Goal: Task Accomplishment & Management: Manage account settings

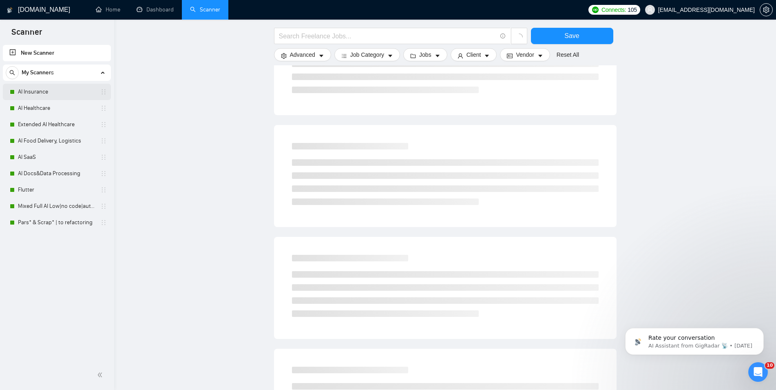
click at [30, 91] on link "AI Insurance" at bounding box center [57, 92] width 78 height 16
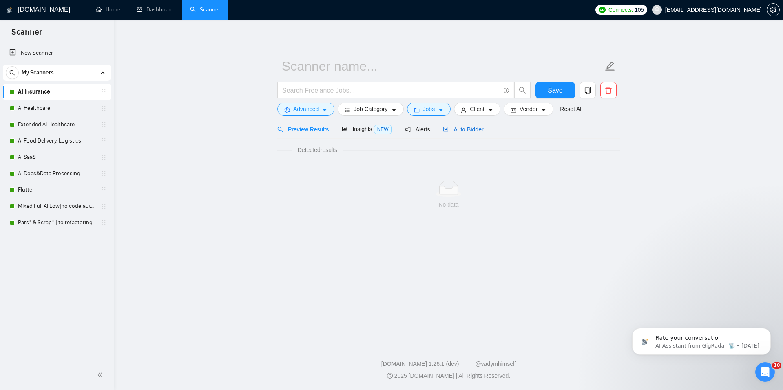
click at [459, 129] on span "Auto Bidder" at bounding box center [463, 129] width 40 height 7
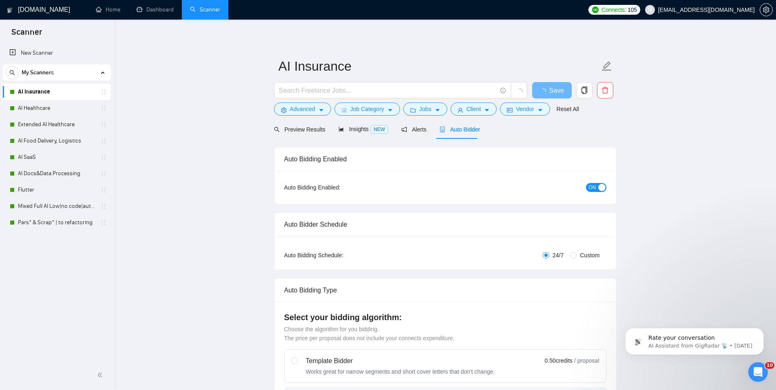
click at [594, 188] on span "ON" at bounding box center [592, 187] width 7 height 9
click at [556, 86] on span "Save" at bounding box center [552, 90] width 15 height 10
click at [47, 110] on link "AI Healthcare" at bounding box center [57, 108] width 78 height 16
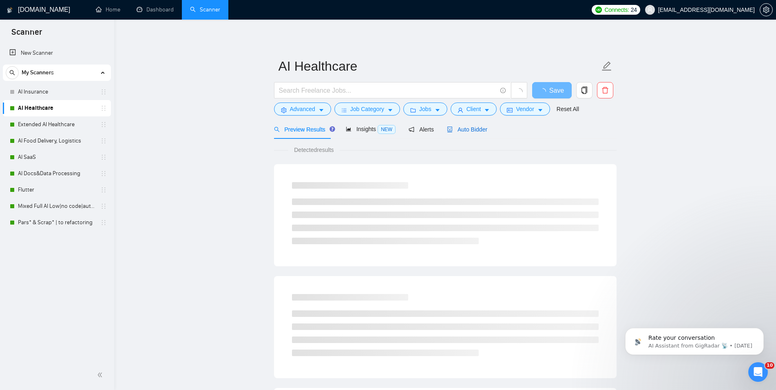
click at [461, 132] on span "Auto Bidder" at bounding box center [467, 129] width 40 height 7
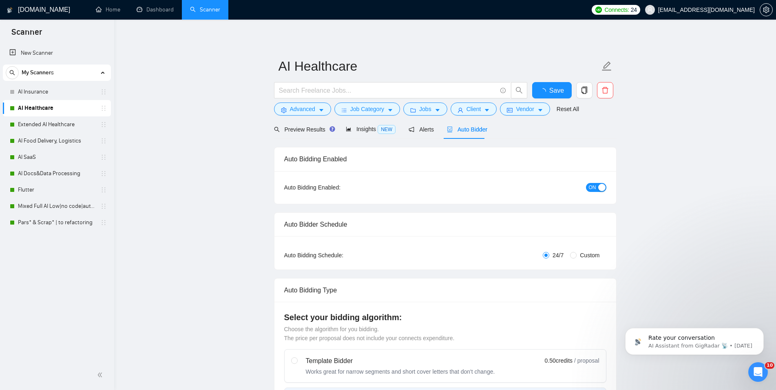
click at [595, 189] on span "ON" at bounding box center [592, 187] width 7 height 9
checkbox input "true"
click at [555, 93] on span "Save" at bounding box center [552, 90] width 15 height 10
click at [55, 120] on link "Extended AI Healthcare" at bounding box center [57, 124] width 78 height 16
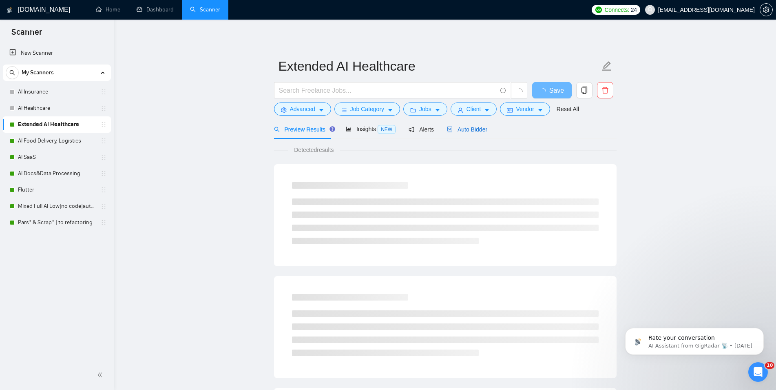
click at [461, 133] on div "Auto Bidder" at bounding box center [467, 129] width 40 height 9
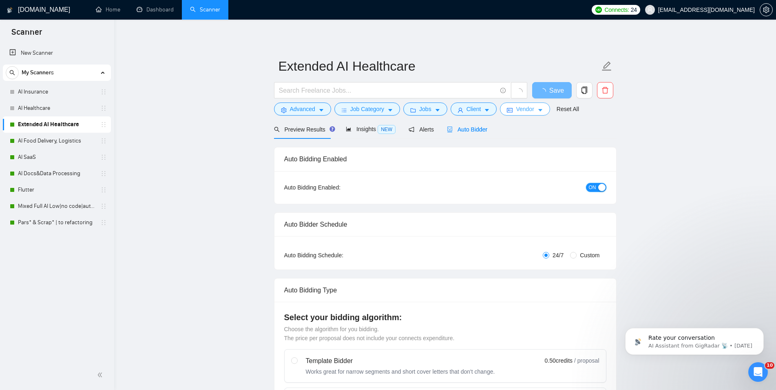
click at [600, 190] on div "button" at bounding box center [601, 187] width 7 height 7
click at [550, 84] on button "Save" at bounding box center [552, 90] width 40 height 16
click at [55, 145] on link "AI Food Delivery, Logistics" at bounding box center [57, 141] width 78 height 16
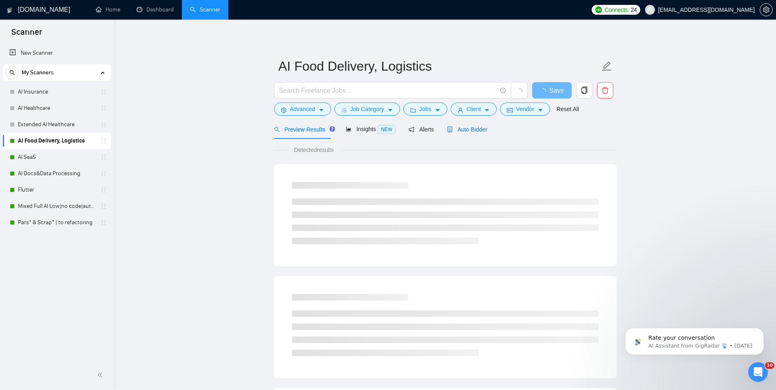
click at [461, 125] on div "Auto Bidder" at bounding box center [467, 129] width 40 height 9
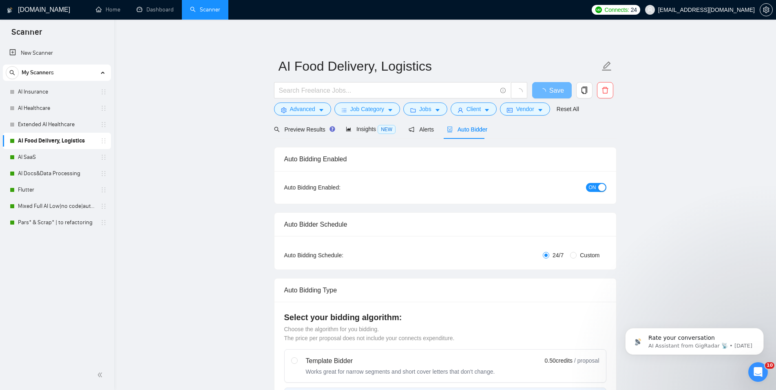
click at [601, 183] on button "ON" at bounding box center [596, 187] width 20 height 9
checkbox input "true"
click at [551, 86] on span "Save" at bounding box center [557, 90] width 15 height 10
click at [24, 151] on link "AI SaaS" at bounding box center [57, 157] width 78 height 16
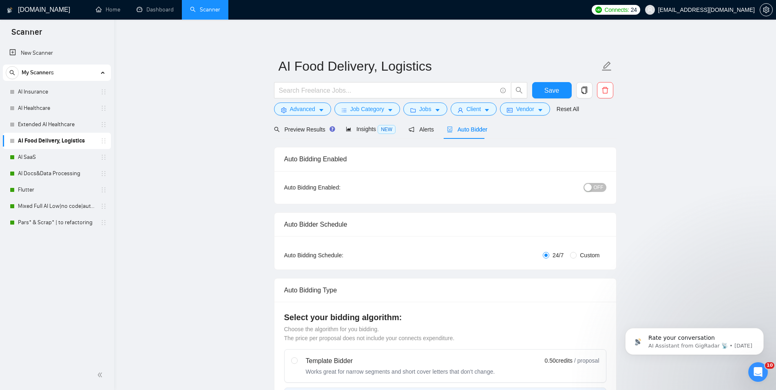
checkbox input "true"
click at [453, 126] on span "Auto Bidder" at bounding box center [467, 129] width 40 height 7
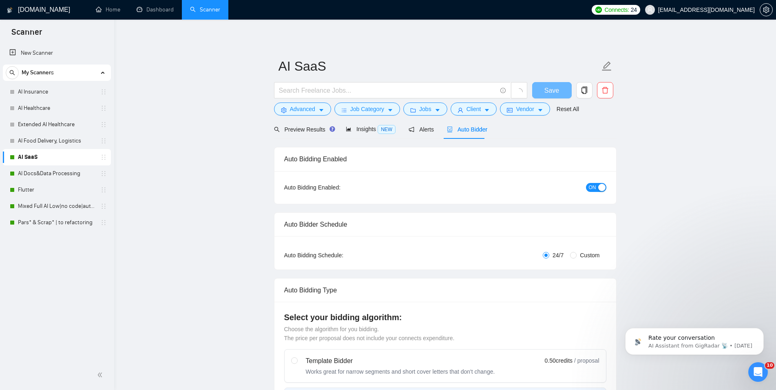
click at [602, 191] on div "button" at bounding box center [601, 187] width 7 height 7
click at [550, 90] on span "Save" at bounding box center [552, 90] width 15 height 10
click at [28, 176] on link "AI Docs&Data Processing" at bounding box center [57, 173] width 78 height 16
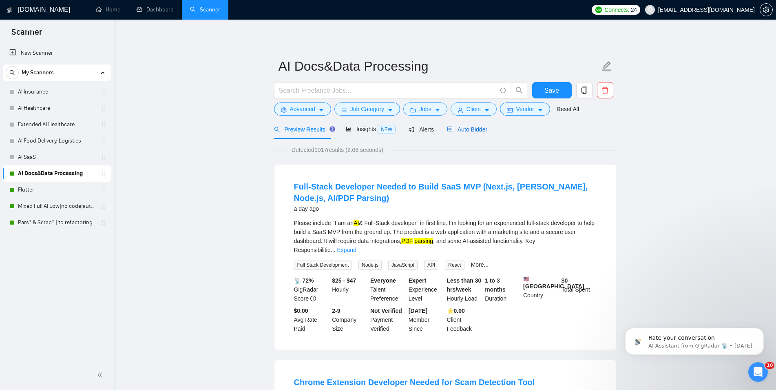
click at [483, 130] on span "Auto Bidder" at bounding box center [467, 129] width 40 height 7
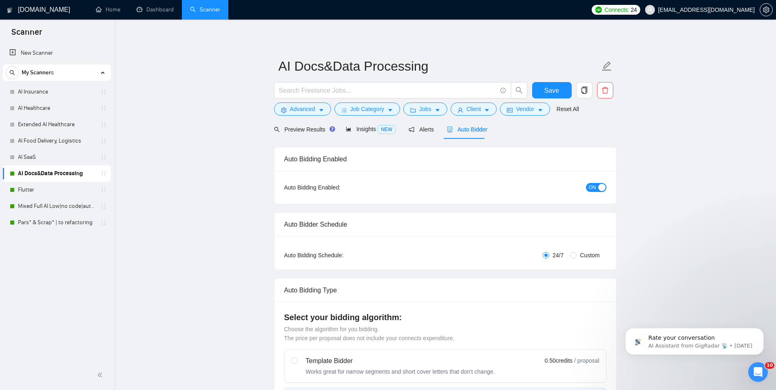
click at [589, 186] on button "ON" at bounding box center [596, 187] width 20 height 9
click at [552, 87] on span "Save" at bounding box center [552, 90] width 15 height 10
click at [27, 188] on link "Flutter" at bounding box center [57, 190] width 78 height 16
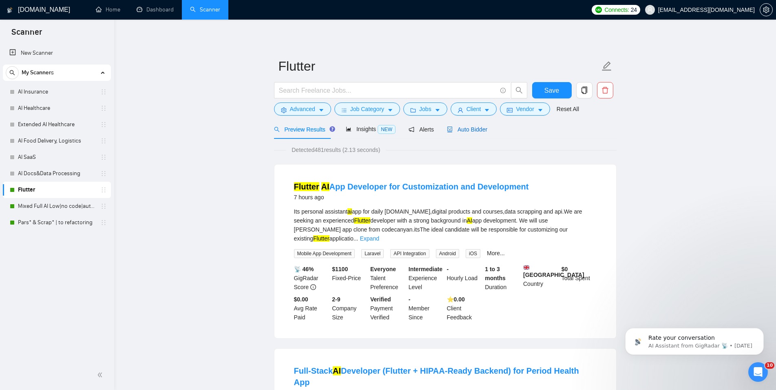
click at [465, 133] on div "Auto Bidder" at bounding box center [467, 129] width 40 height 9
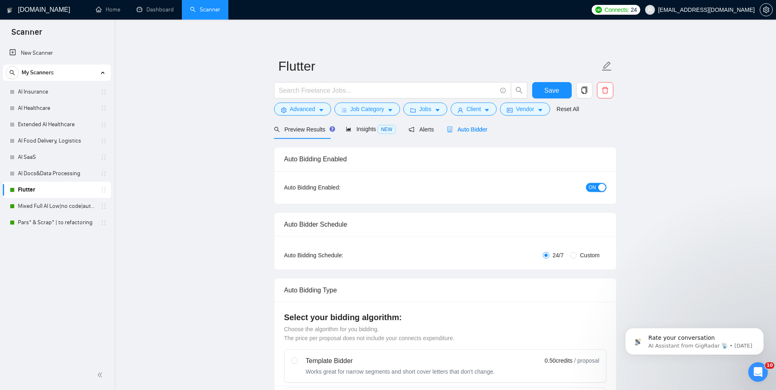
click at [587, 188] on button "ON" at bounding box center [596, 187] width 20 height 9
click at [556, 88] on span "Save" at bounding box center [552, 90] width 15 height 10
click at [51, 205] on link "Mixed Full AI Low|no code|automations" at bounding box center [57, 206] width 78 height 16
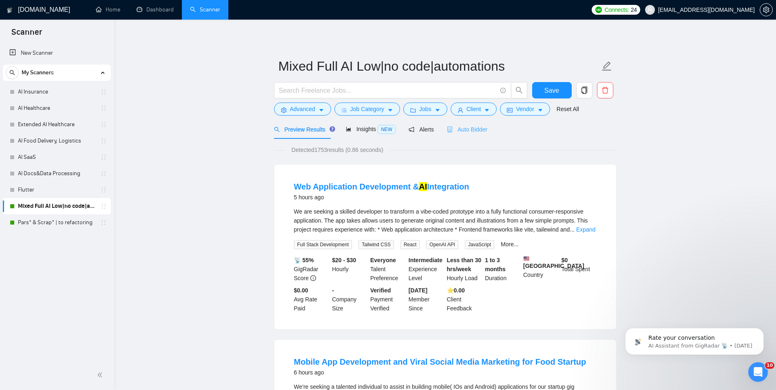
click at [460, 134] on div "Auto Bidder" at bounding box center [467, 129] width 40 height 19
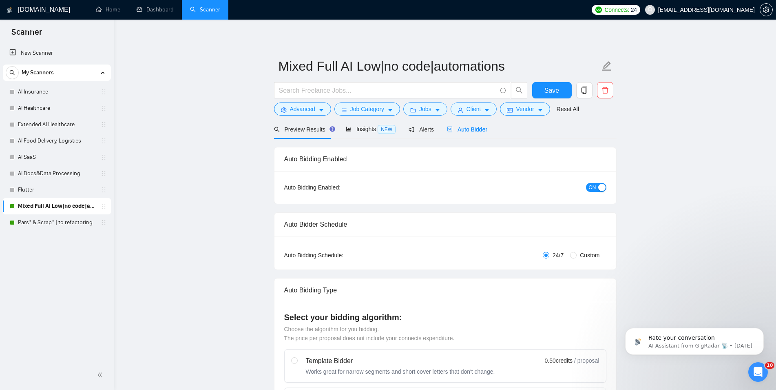
click at [599, 190] on div "button" at bounding box center [601, 187] width 7 height 7
click at [552, 88] on span "Save" at bounding box center [552, 90] width 15 height 10
click at [49, 217] on link "Pars* & Scrap* | to refactoring" at bounding box center [57, 222] width 78 height 16
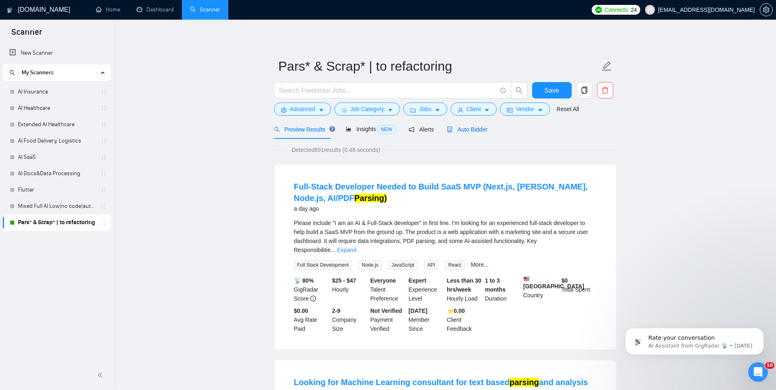
click at [465, 126] on span "Auto Bidder" at bounding box center [467, 129] width 40 height 7
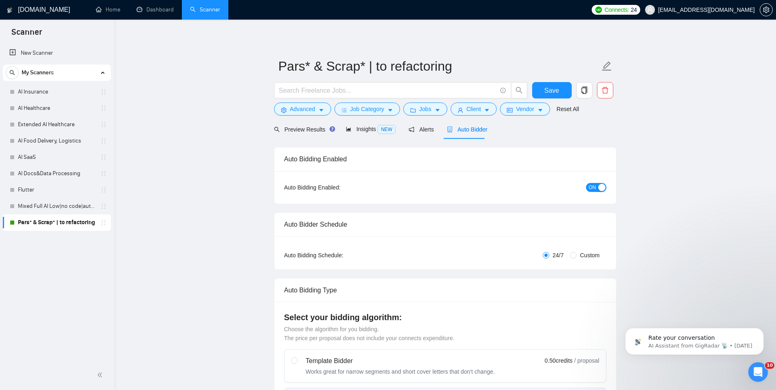
click at [602, 188] on div "button" at bounding box center [601, 187] width 7 height 7
click at [547, 91] on span "Save" at bounding box center [552, 90] width 15 height 10
click at [153, 6] on link "Dashboard" at bounding box center [155, 9] width 37 height 7
